Goal: Information Seeking & Learning: Understand process/instructions

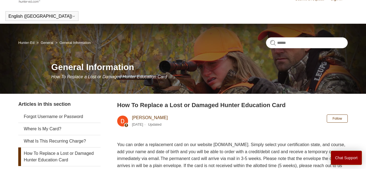
scroll to position [33, 0]
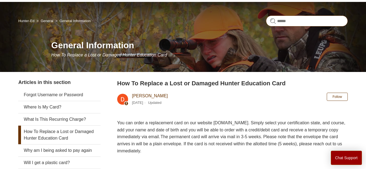
click at [284, 22] on input "Search" at bounding box center [307, 21] width 82 height 11
type input "*"
type input "**********"
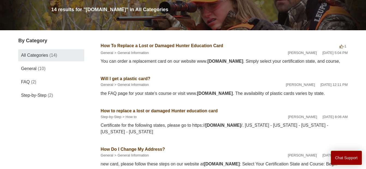
scroll to position [76, 0]
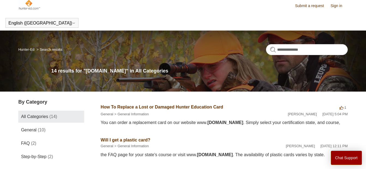
scroll to position [0, 0]
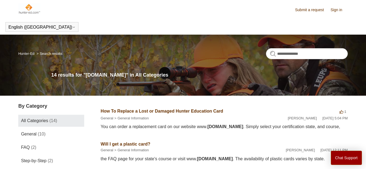
click at [140, 113] on link "How To Replace a Lost or Damaged Hunter Education Card" at bounding box center [161, 111] width 122 height 5
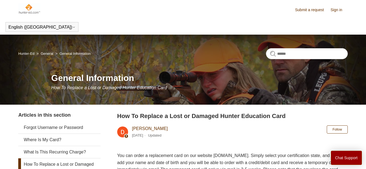
click at [30, 54] on link "Hunter-Ed" at bounding box center [26, 53] width 16 height 4
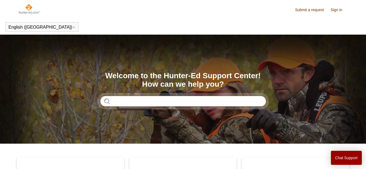
click at [146, 100] on input "Search" at bounding box center [183, 101] width 166 height 11
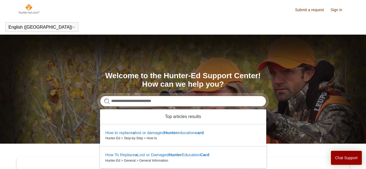
type input "**********"
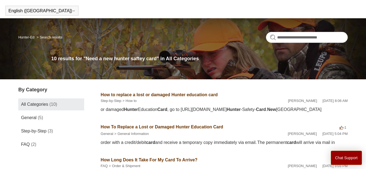
scroll to position [11, 0]
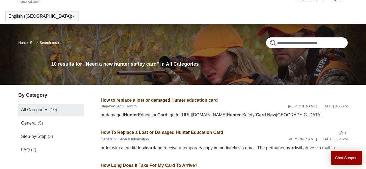
click at [135, 101] on link "How to replace a lost or damaged Hunter education card" at bounding box center [158, 100] width 117 height 5
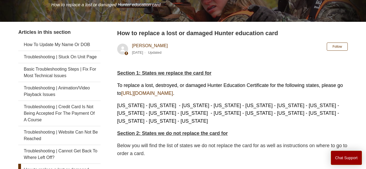
scroll to position [98, 0]
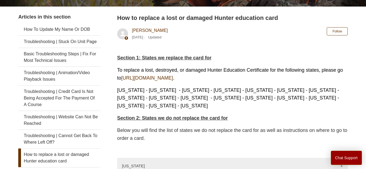
click at [173, 79] on link "[URL][DOMAIN_NAME]" at bounding box center [147, 77] width 52 height 5
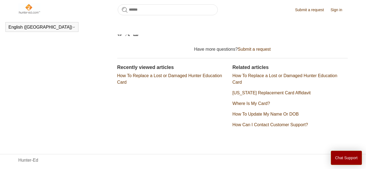
scroll to position [895, 0]
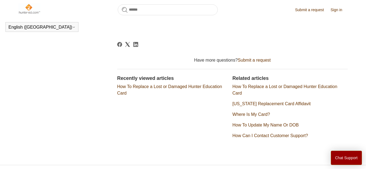
click at [261, 84] on link "How To Replace a Lost or Damaged Hunter Education Card" at bounding box center [284, 89] width 105 height 11
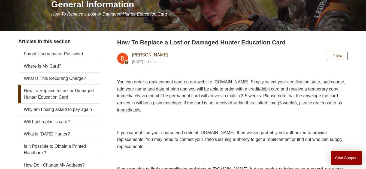
scroll to position [98, 0]
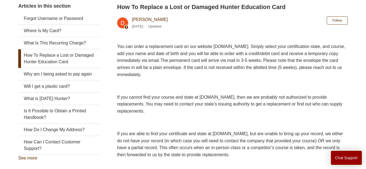
click at [0, 144] on html "Skip to main content Submit a request Sign in English ([GEOGRAPHIC_DATA]) Españ…" at bounding box center [183, 99] width 366 height 417
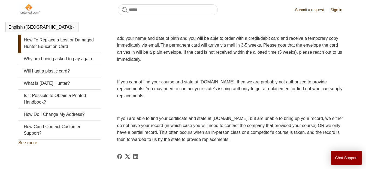
click at [8, 139] on main "Hunter-Ed General General Information General Information How To Replace a Lost…" at bounding box center [183, 81] width 366 height 343
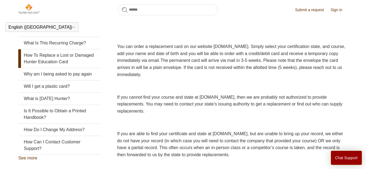
scroll to position [109, 0]
